Goal: Transaction & Acquisition: Purchase product/service

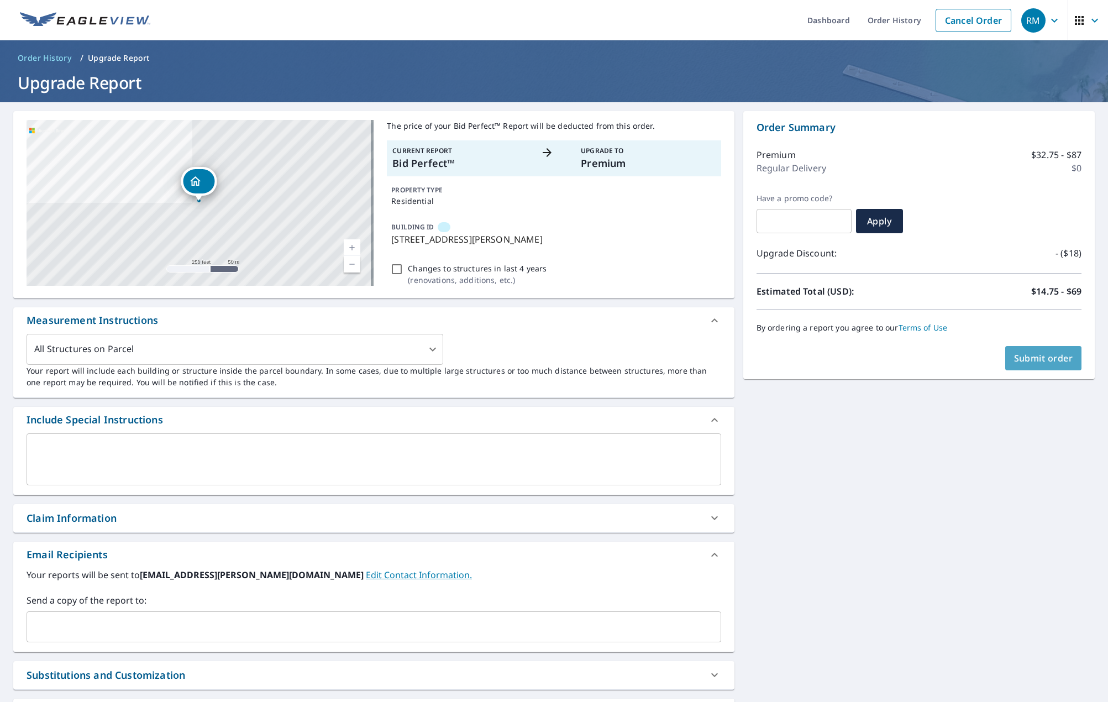
click at [1043, 359] on span "Submit order" at bounding box center [1043, 358] width 59 height 12
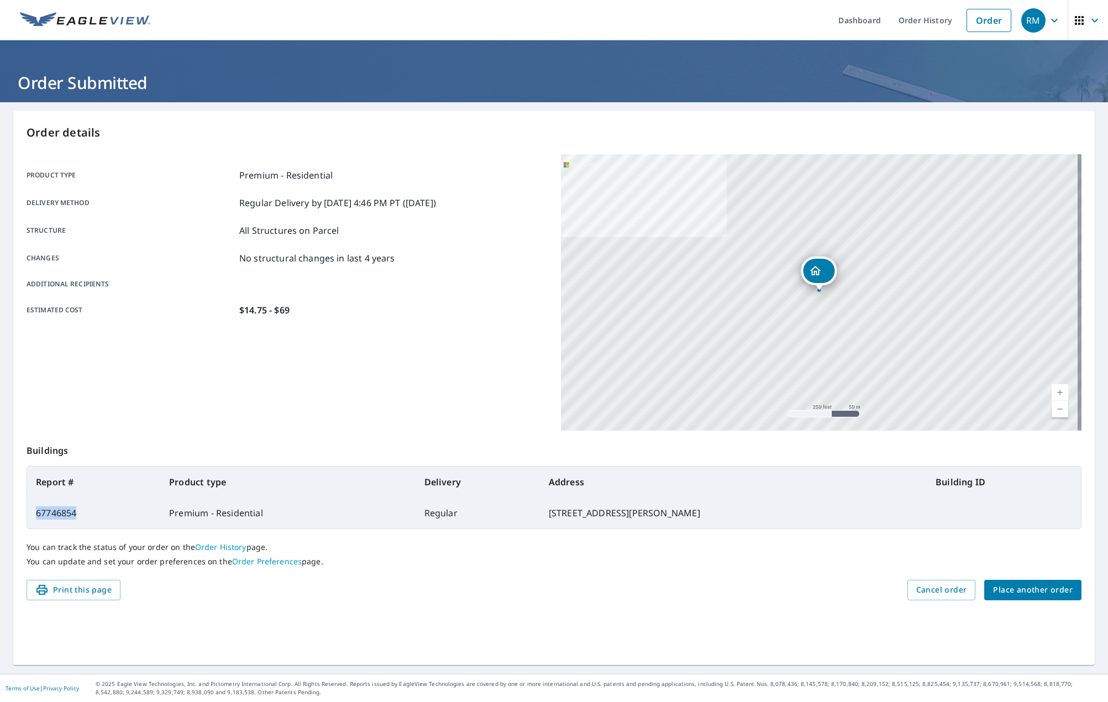
drag, startPoint x: 84, startPoint y: 514, endPoint x: 33, endPoint y: 515, distance: 50.9
click at [33, 515] on td "67746854" at bounding box center [93, 512] width 133 height 31
copy td "67746854"
